Goal: Find specific page/section: Find specific page/section

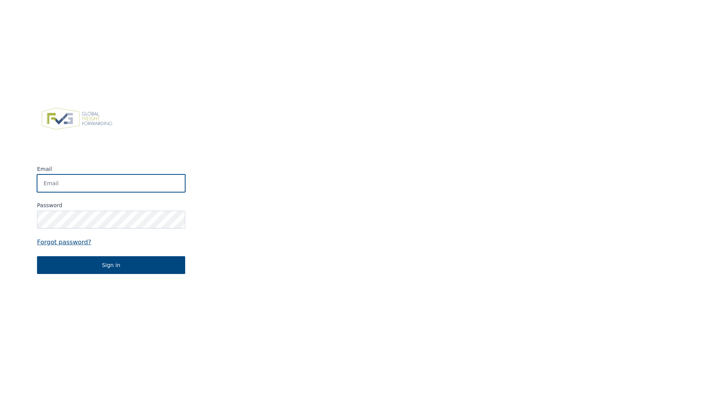
click at [137, 184] on input "Email" at bounding box center [111, 183] width 148 height 18
type input "[PERSON_NAME][EMAIL_ADDRESS][PERSON_NAME][DOMAIN_NAME]"
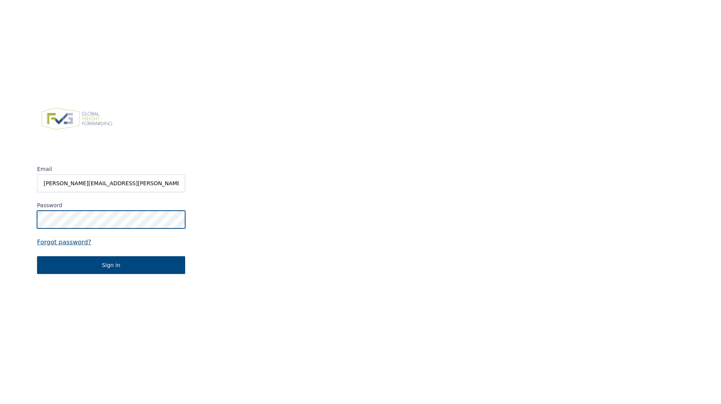
click at [37, 256] on button "Sign in" at bounding box center [111, 265] width 148 height 18
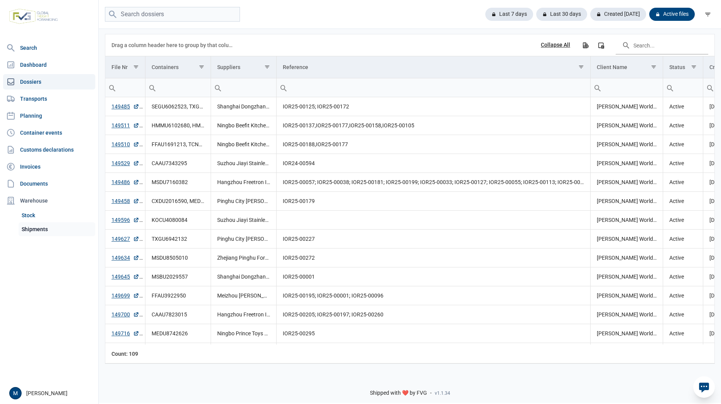
click at [31, 233] on link "Shipments" at bounding box center [57, 229] width 77 height 14
